Goal: Entertainment & Leisure: Consume media (video, audio)

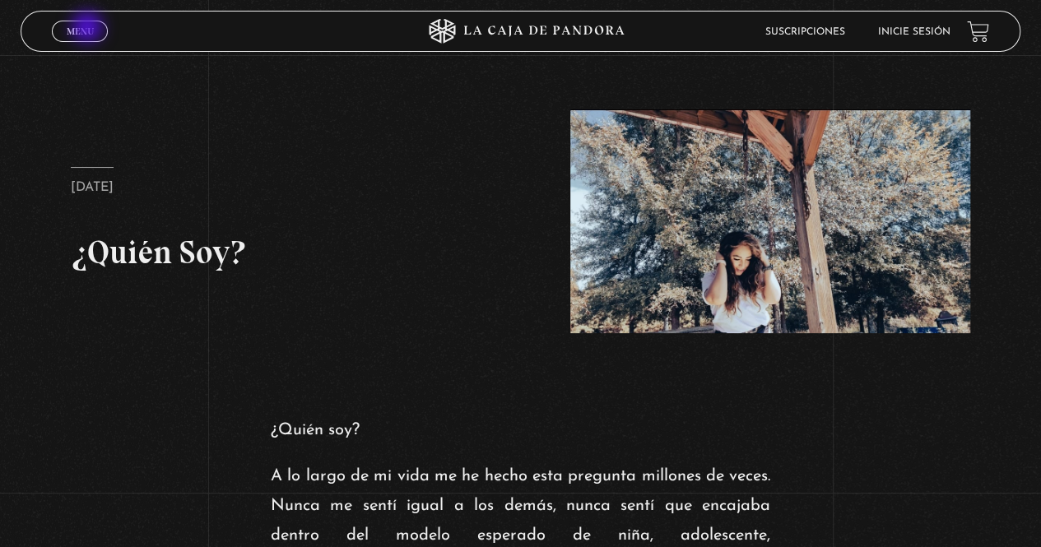
click at [89, 29] on span "Menu" at bounding box center [80, 31] width 27 height 10
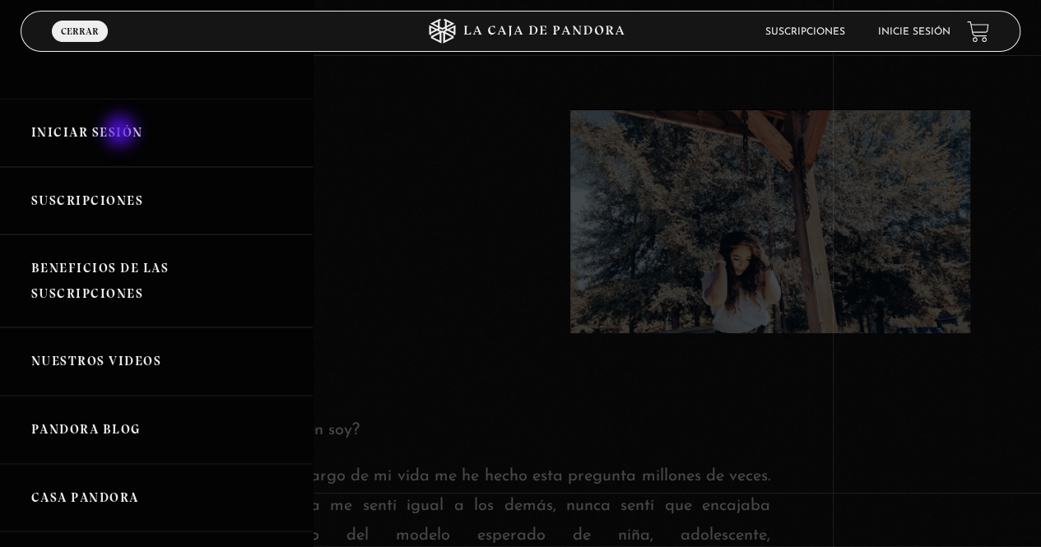
click at [118, 138] on link "Iniciar Sesión" at bounding box center [156, 133] width 313 height 68
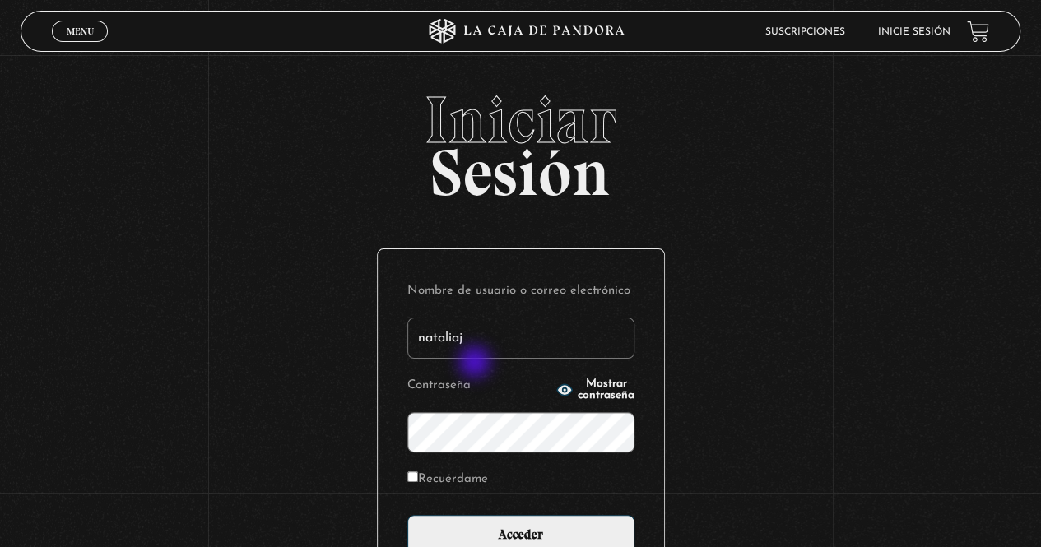
type input "nataliaj"
click at [407, 515] on input "Acceder" at bounding box center [520, 535] width 227 height 41
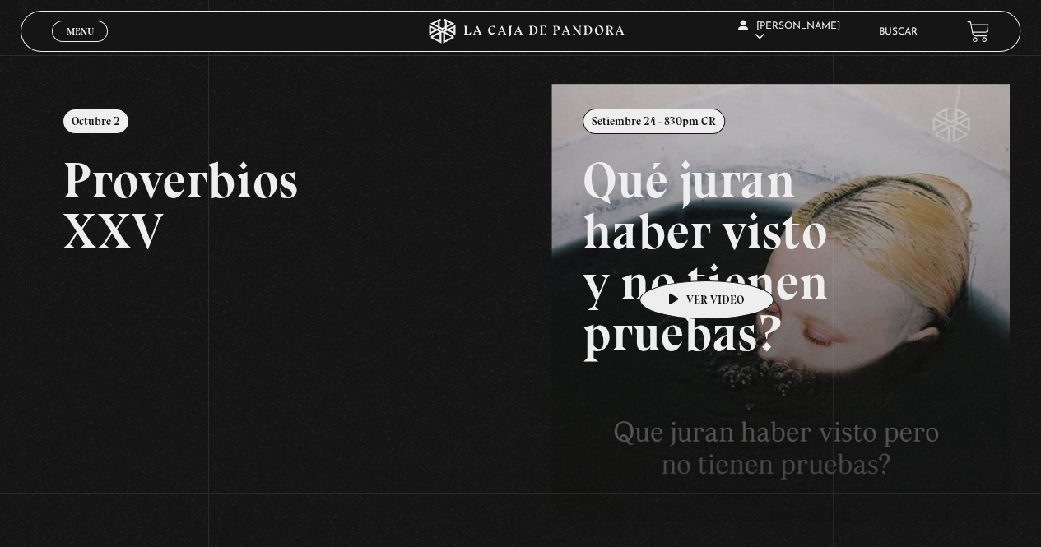
scroll to position [400, 0]
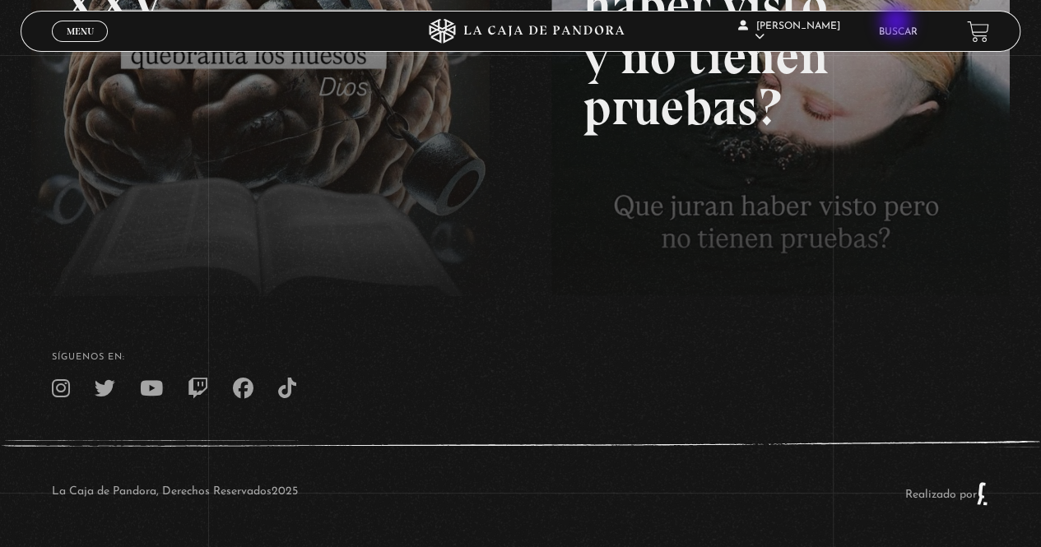
click at [910, 18] on div "Natalia Obando Jimenez En vivos Pandora Centinelas Mi cuenta Salir Buscar" at bounding box center [832, 31] width 313 height 49
click at [907, 29] on link "Buscar" at bounding box center [898, 32] width 39 height 10
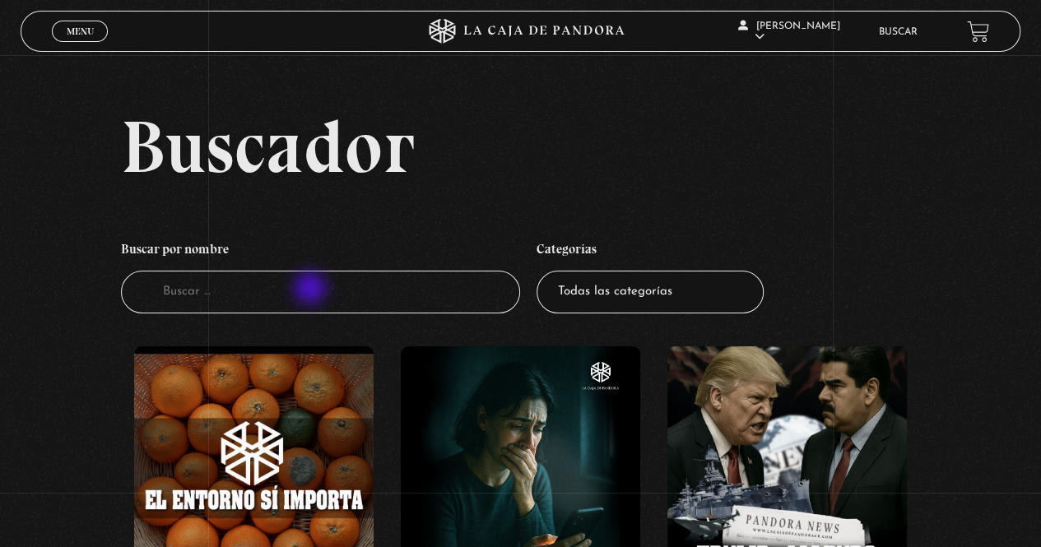
click at [312, 290] on input "Buscador" at bounding box center [321, 293] width 400 height 44
type input "11s"
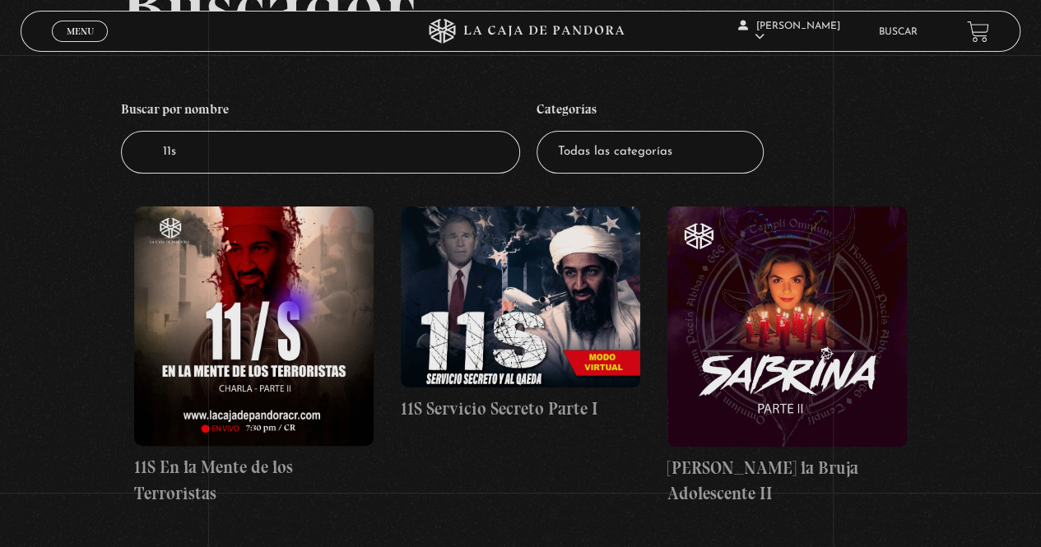
scroll to position [247, 0]
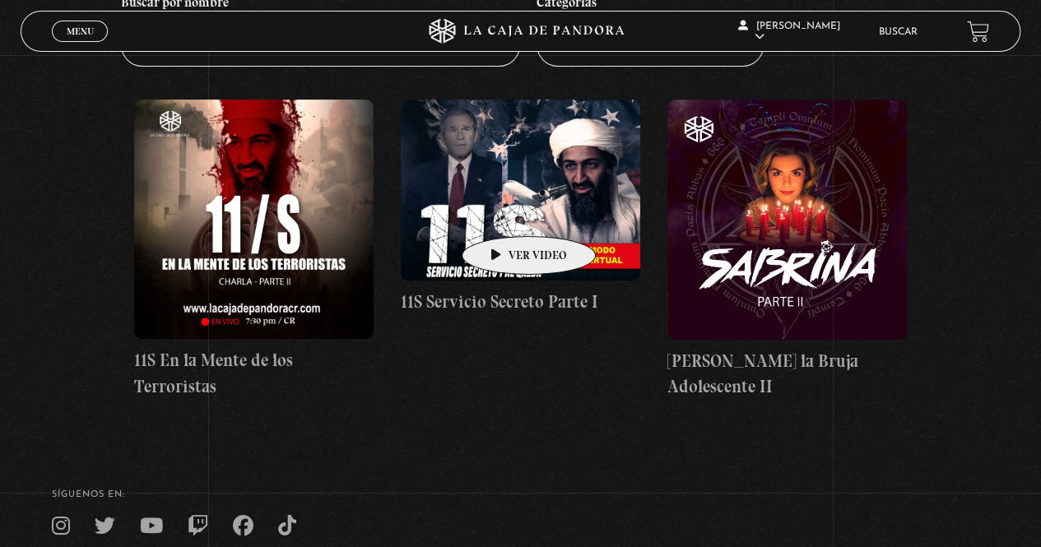
click at [503, 211] on figure at bounding box center [520, 190] width 239 height 181
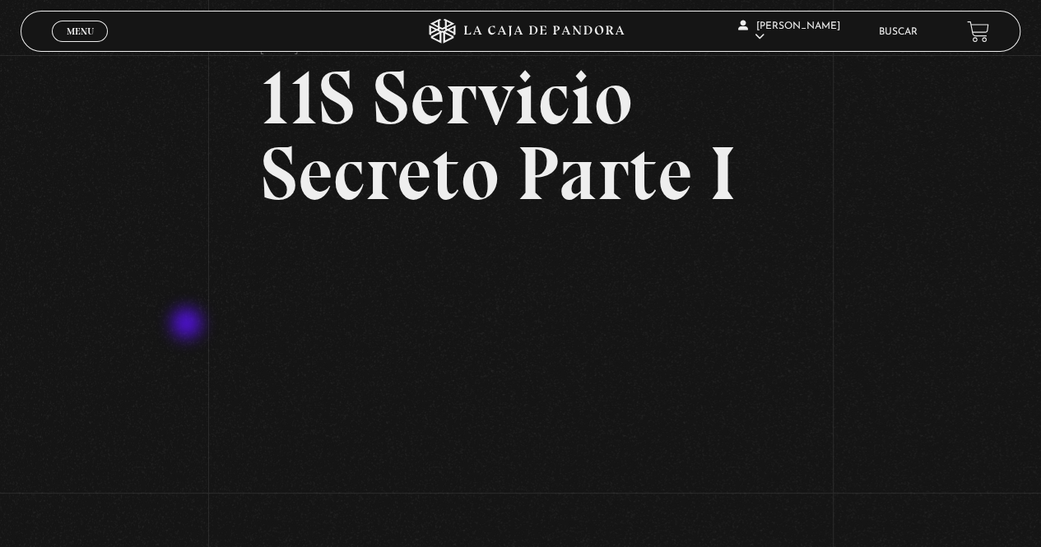
scroll to position [247, 0]
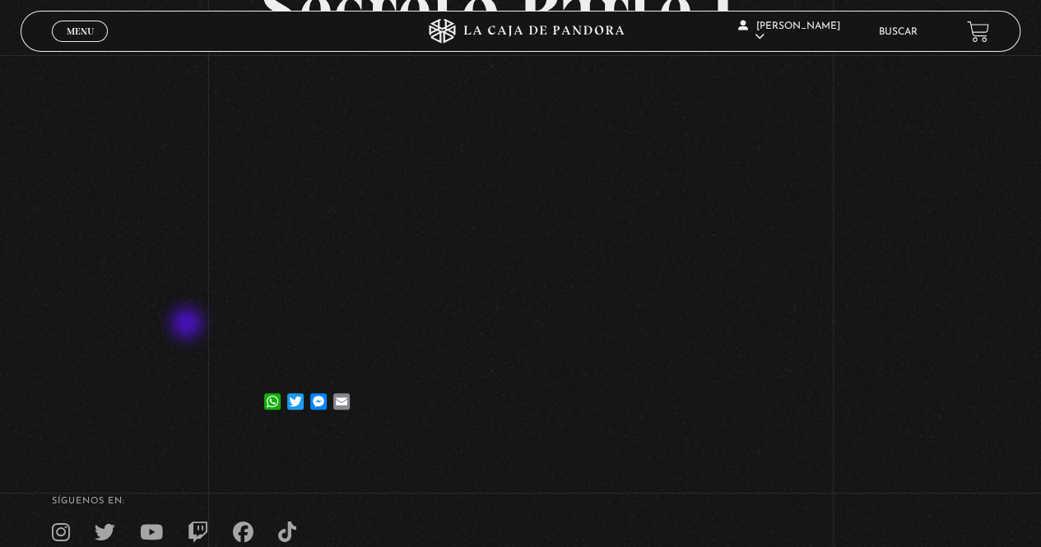
click at [188, 325] on div "Volver [DATE] 11S Servicio Secreto Parte I WhatsApp Twitter Messenger Email" at bounding box center [520, 124] width 1041 height 632
click at [806, 272] on div "Volver [DATE] 11S Servicio Secreto Parte I WhatsApp Twitter Messenger Email" at bounding box center [520, 124] width 1041 height 632
click at [897, 209] on div "Volver [DATE] 11S Servicio Secreto Parte I WhatsApp Twitter Messenger Email" at bounding box center [520, 124] width 1041 height 632
click at [513, 394] on div "WhatsApp Twitter Messenger Email" at bounding box center [520, 393] width 519 height 33
click at [857, 170] on div "Volver 24 septiembre, 2023 11S Servicio Secreto Parte I WhatsApp Twitter Messen…" at bounding box center [520, 124] width 1041 height 632
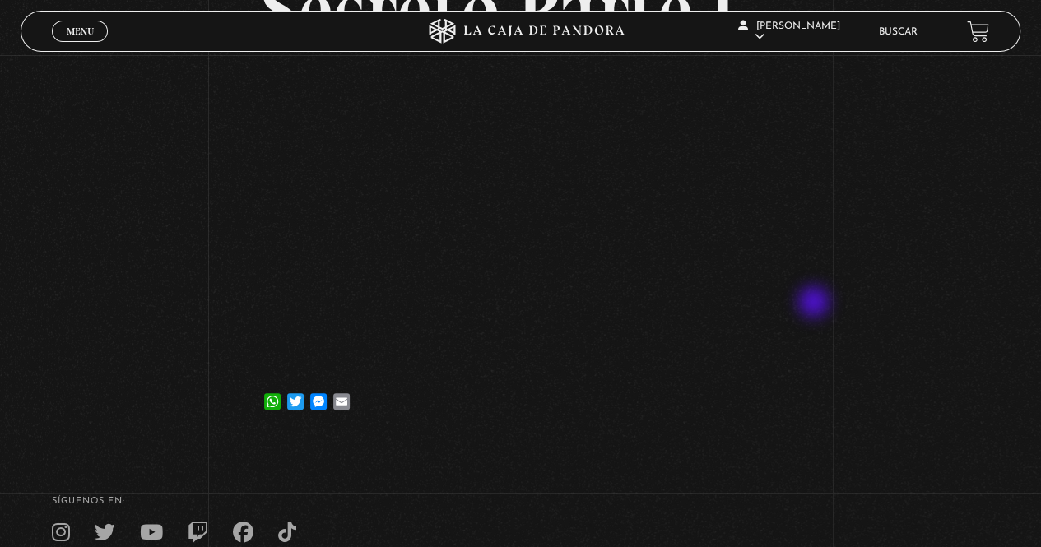
click at [815, 304] on div "Volver 24 septiembre, 2023 11S Servicio Secreto Parte I WhatsApp Twitter Messen…" at bounding box center [520, 124] width 1041 height 632
click at [849, 250] on div "Volver 24 septiembre, 2023 11S Servicio Secreto Parte I WhatsApp Twitter Messen…" at bounding box center [520, 124] width 1041 height 632
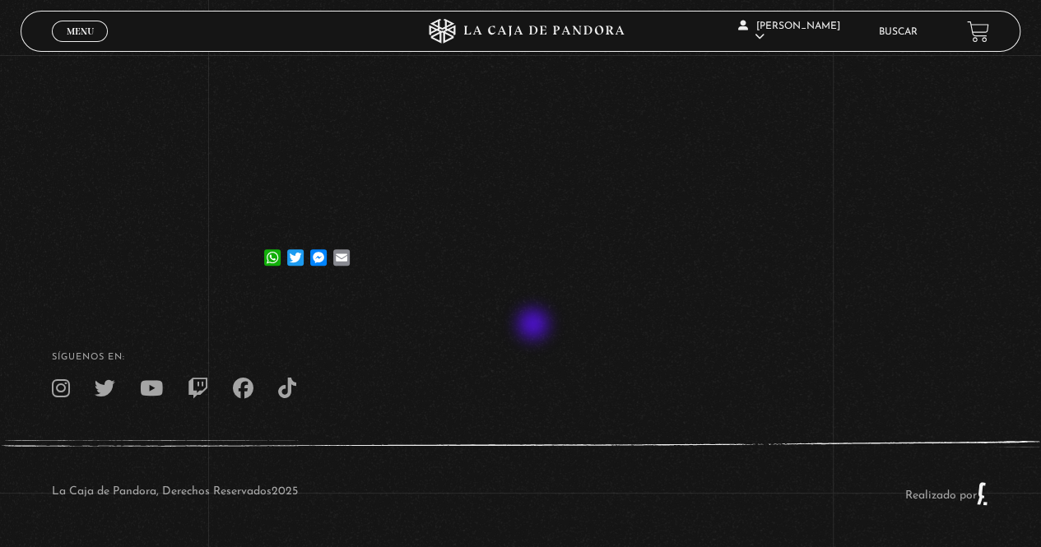
scroll to position [0, 0]
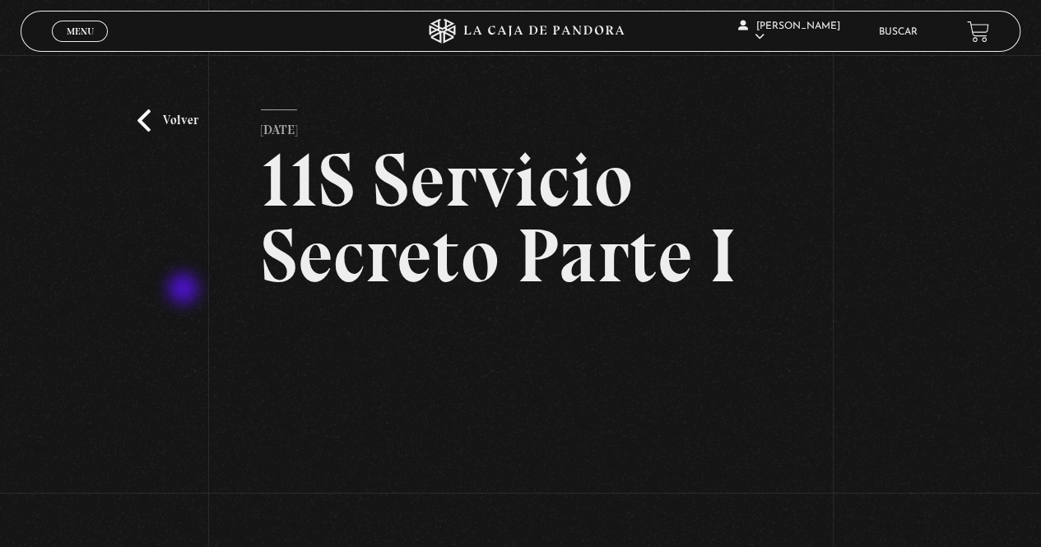
click at [182, 293] on div "Volver 24 septiembre, 2023 11S Servicio Secreto Parte I WhatsApp Twitter Messen…" at bounding box center [520, 371] width 1041 height 632
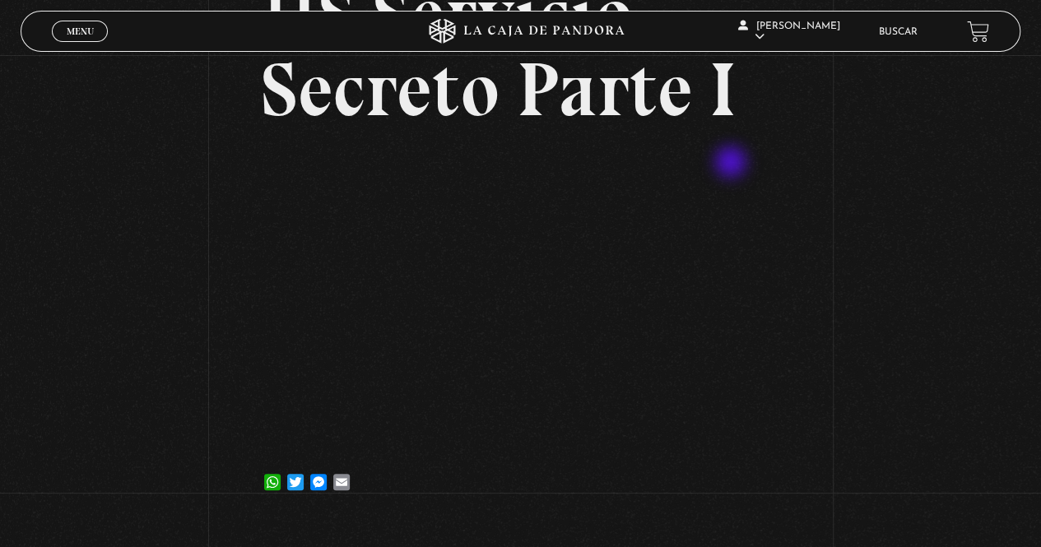
scroll to position [247, 0]
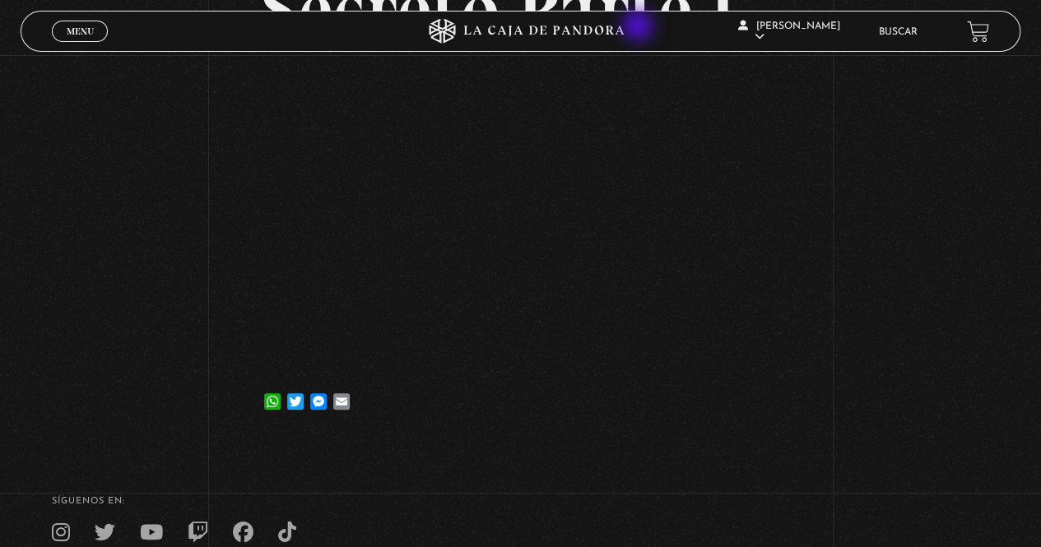
click at [639, 27] on icon at bounding box center [521, 31] width 313 height 25
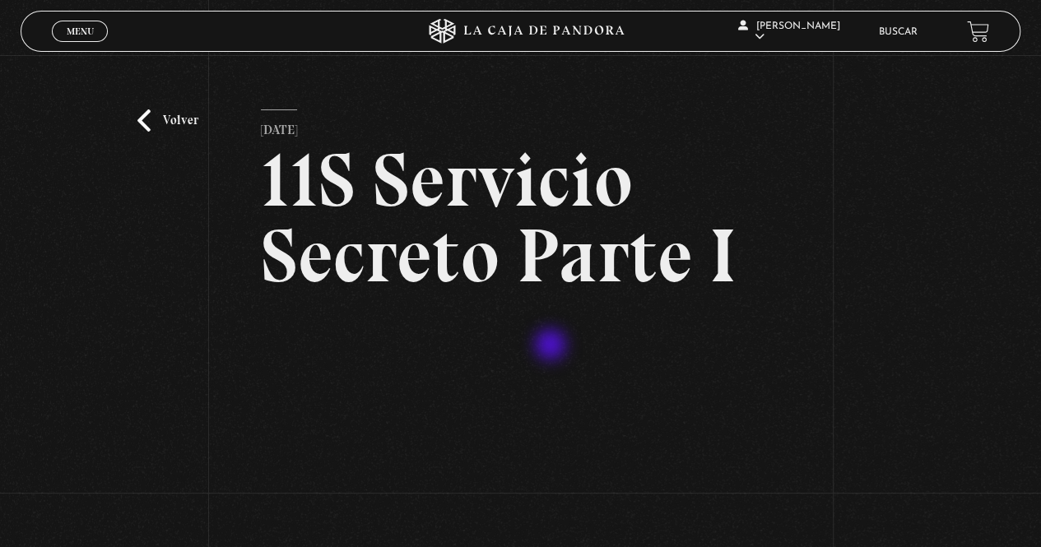
scroll to position [165, 0]
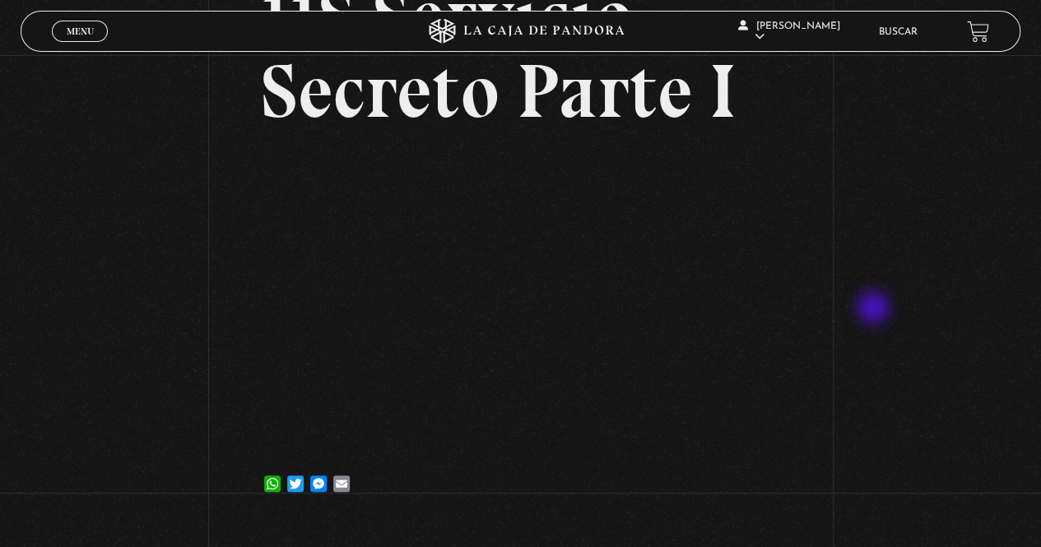
click at [875, 309] on div "Volver [DATE] 11S Servicio Secreto Parte I WhatsApp Twitter Messenger Email" at bounding box center [520, 207] width 1041 height 632
click at [829, 380] on div "Volver [DATE] 11S Servicio Secreto Parte I WhatsApp Twitter Messenger Email" at bounding box center [520, 207] width 1041 height 632
click at [202, 267] on div "Volver [DATE] 11S Servicio Secreto Parte I WhatsApp Twitter Messenger Email" at bounding box center [520, 207] width 1041 height 632
click at [809, 346] on div "Volver [DATE] 11S Servicio Secreto Parte I WhatsApp Twitter Messenger Email" at bounding box center [520, 207] width 1041 height 632
click at [872, 251] on div "Volver [DATE] 11S Servicio Secreto Parte I WhatsApp Twitter Messenger Email" at bounding box center [520, 207] width 1041 height 632
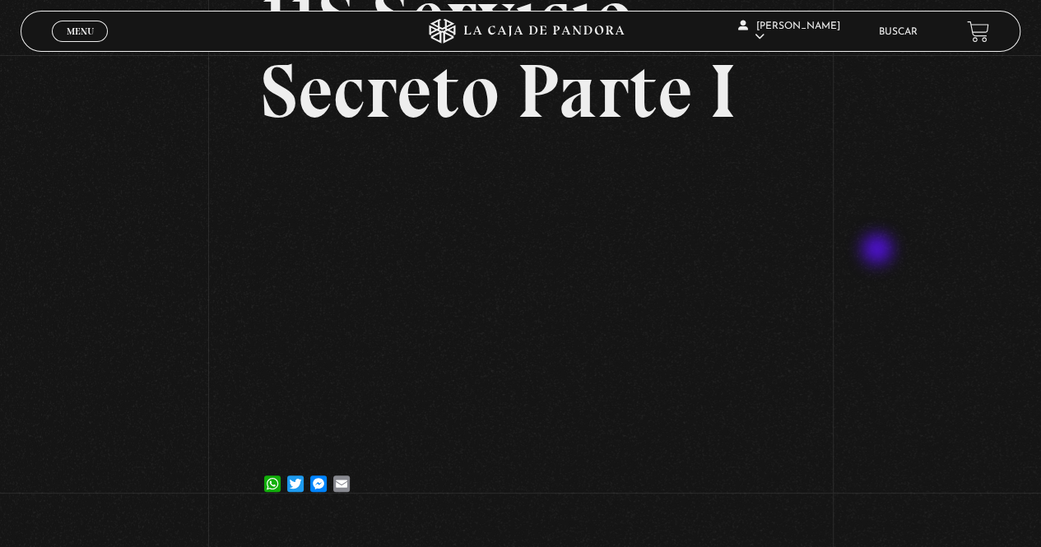
click at [879, 251] on div "Volver [DATE] 11S Servicio Secreto Parte I WhatsApp Twitter Messenger Email" at bounding box center [520, 207] width 1041 height 632
click at [908, 337] on div "Volver [DATE] 11S Servicio Secreto Parte I WhatsApp Twitter Messenger Email" at bounding box center [520, 207] width 1041 height 632
